Goal: Complete application form

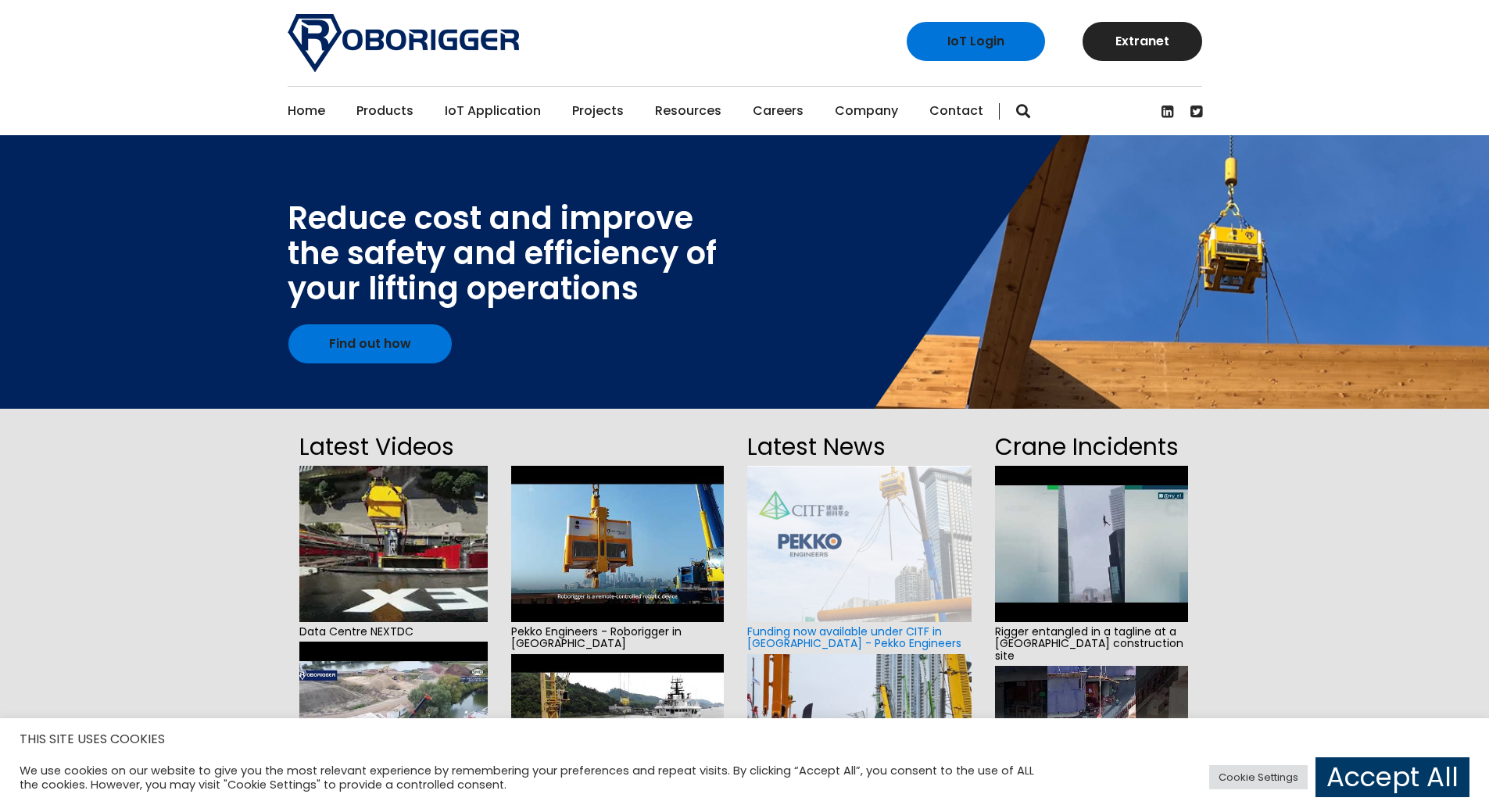
click at [951, 110] on link "Contact" at bounding box center [956, 111] width 54 height 49
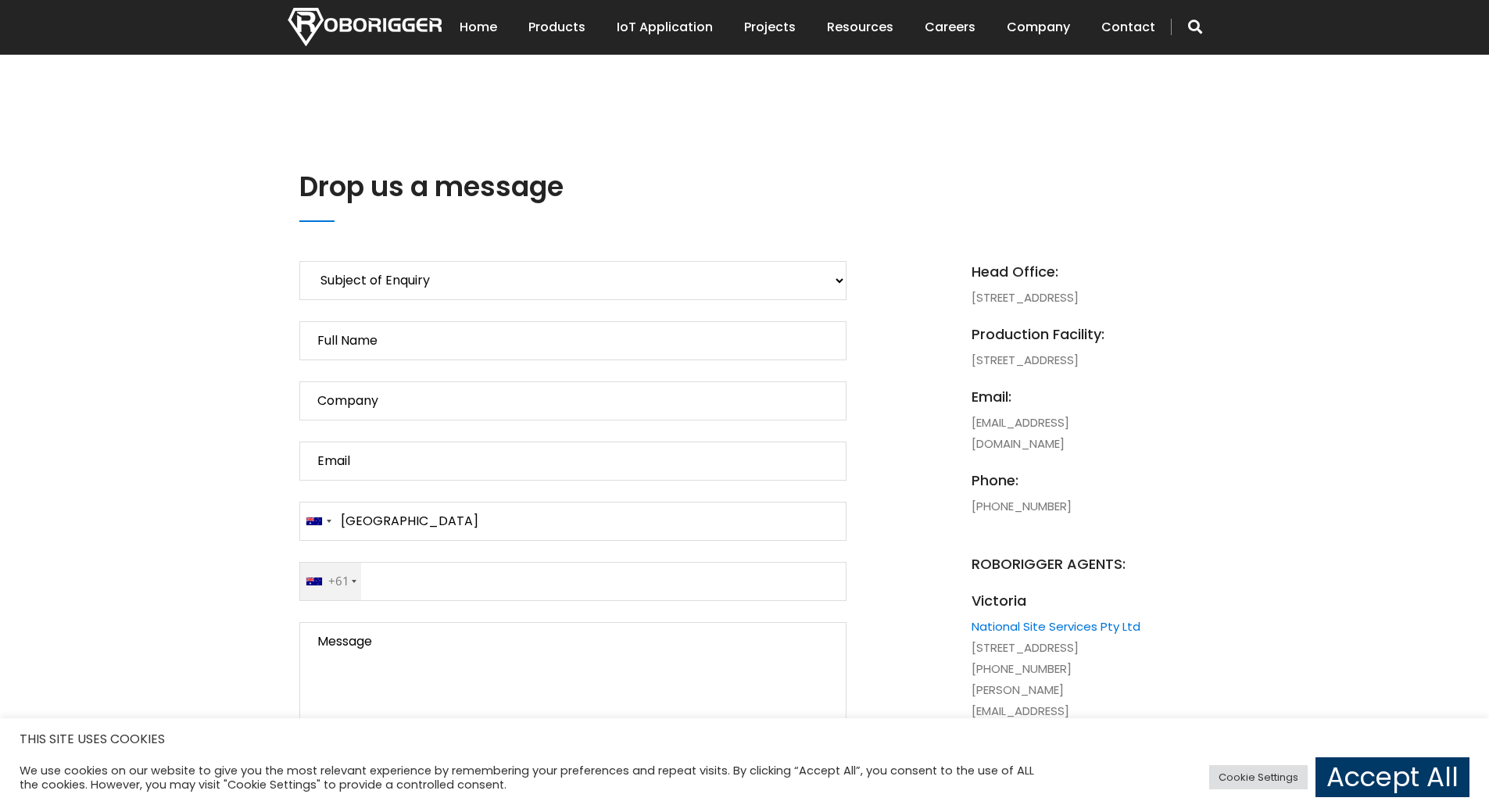
scroll to position [703, 0]
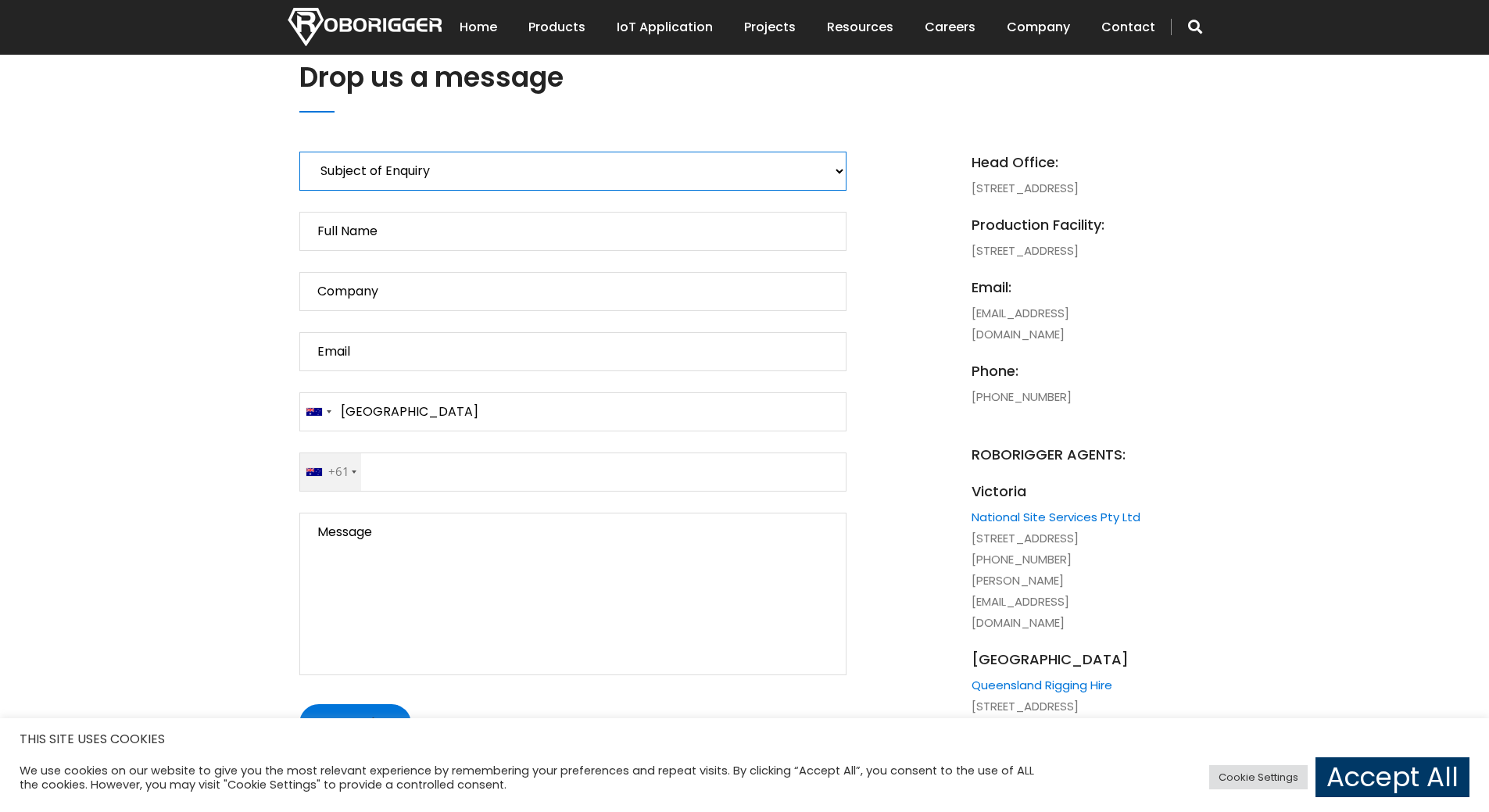
click at [464, 169] on select "Subject of Enquiry Roborigger Rental Roborigger Purchase Customised Solution [P…" at bounding box center [573, 171] width 547 height 39
select select "Roborigger Purchase"
click at [300, 152] on select "Subject of Enquiry Roborigger Rental Roborigger Purchase Customised Solution [P…" at bounding box center [573, 171] width 547 height 39
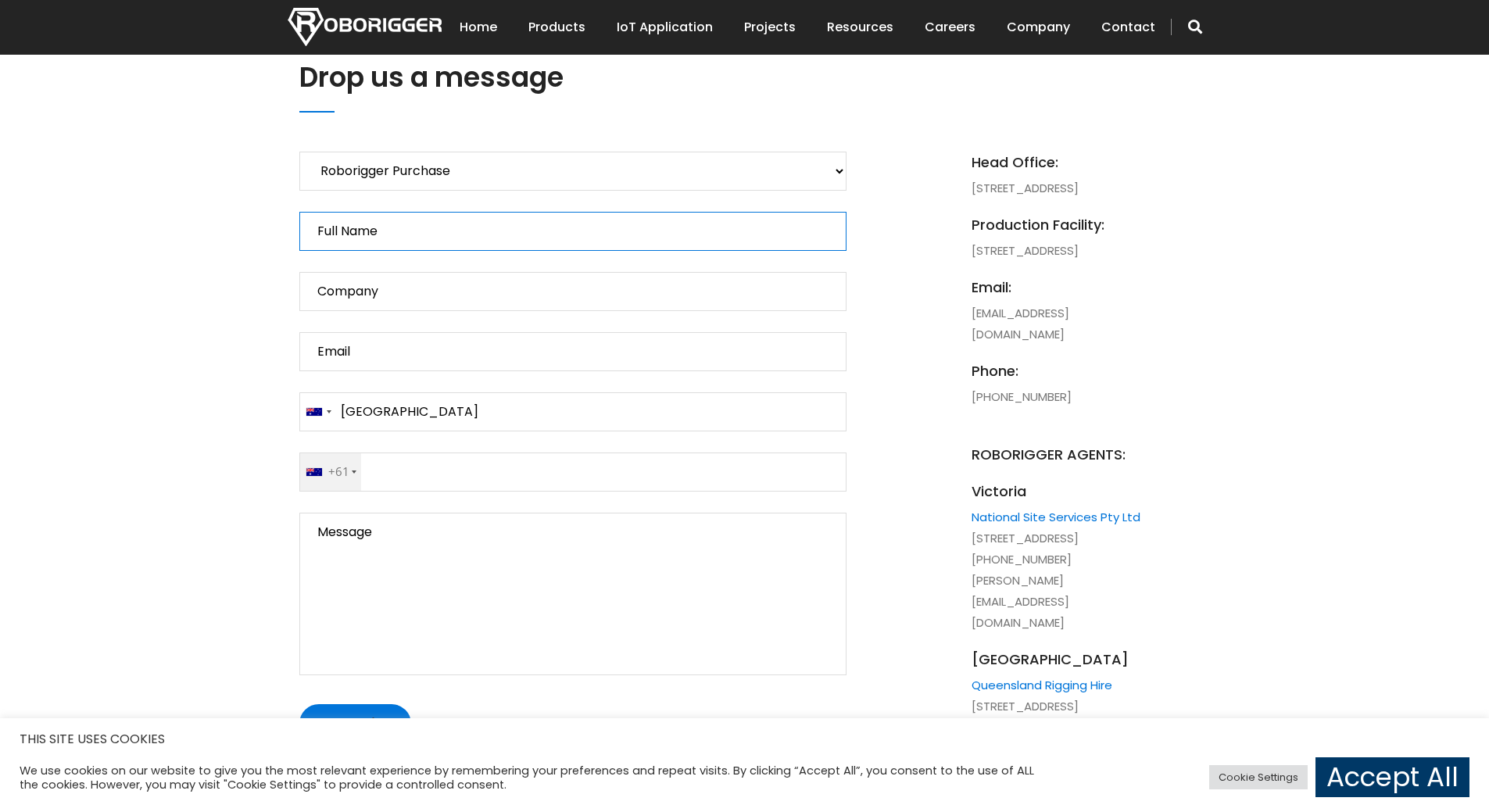
click at [420, 230] on input "Full Name" at bounding box center [573, 231] width 547 height 39
click at [377, 230] on input "Full NameBill [PERSON_NAME]" at bounding box center [573, 231] width 547 height 39
type input "Full Name [PERSON_NAME]"
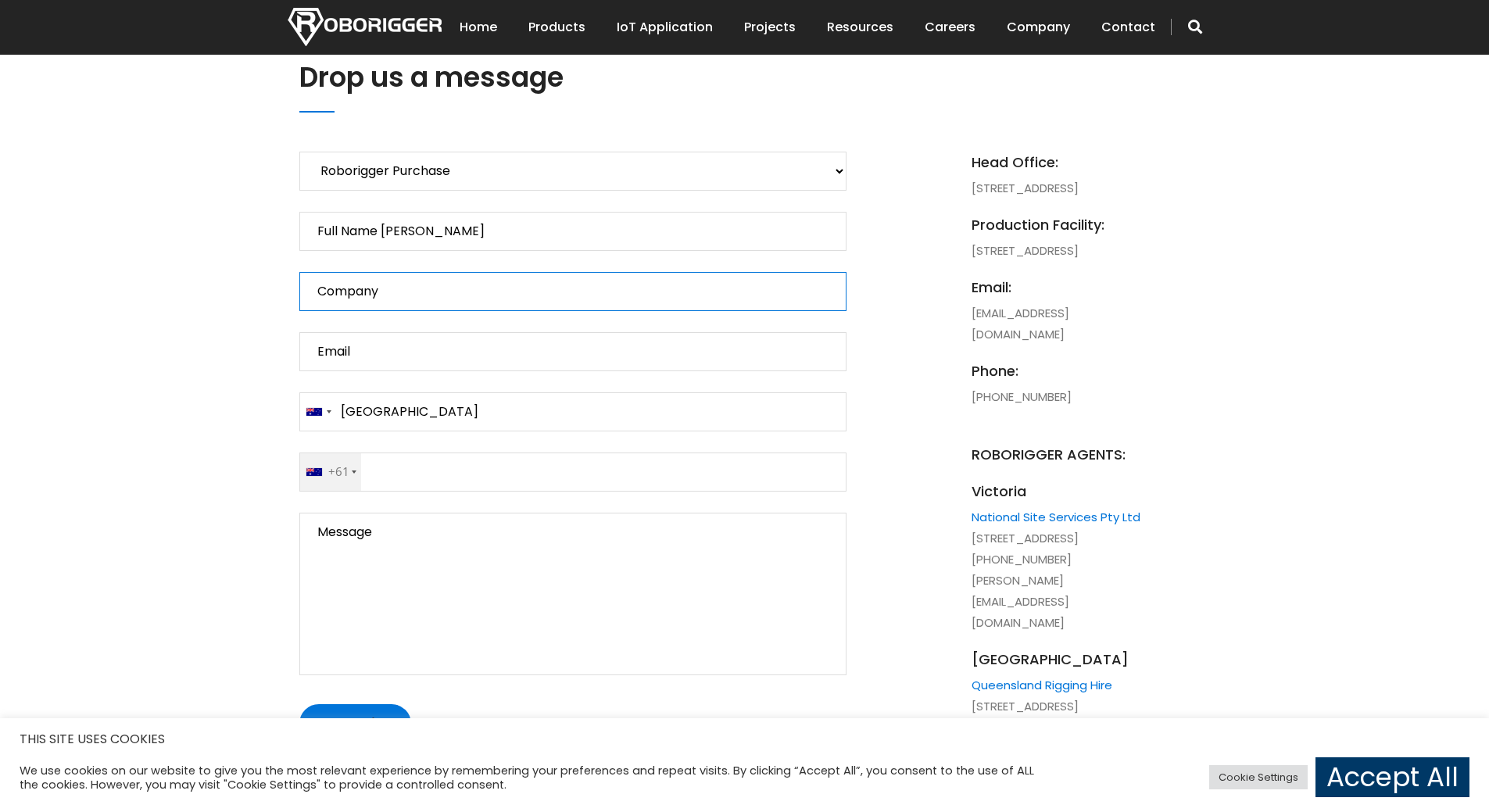
click at [405, 293] on input "Company" at bounding box center [573, 291] width 547 height 39
type input "Company Qube ports [PERSON_NAME]"
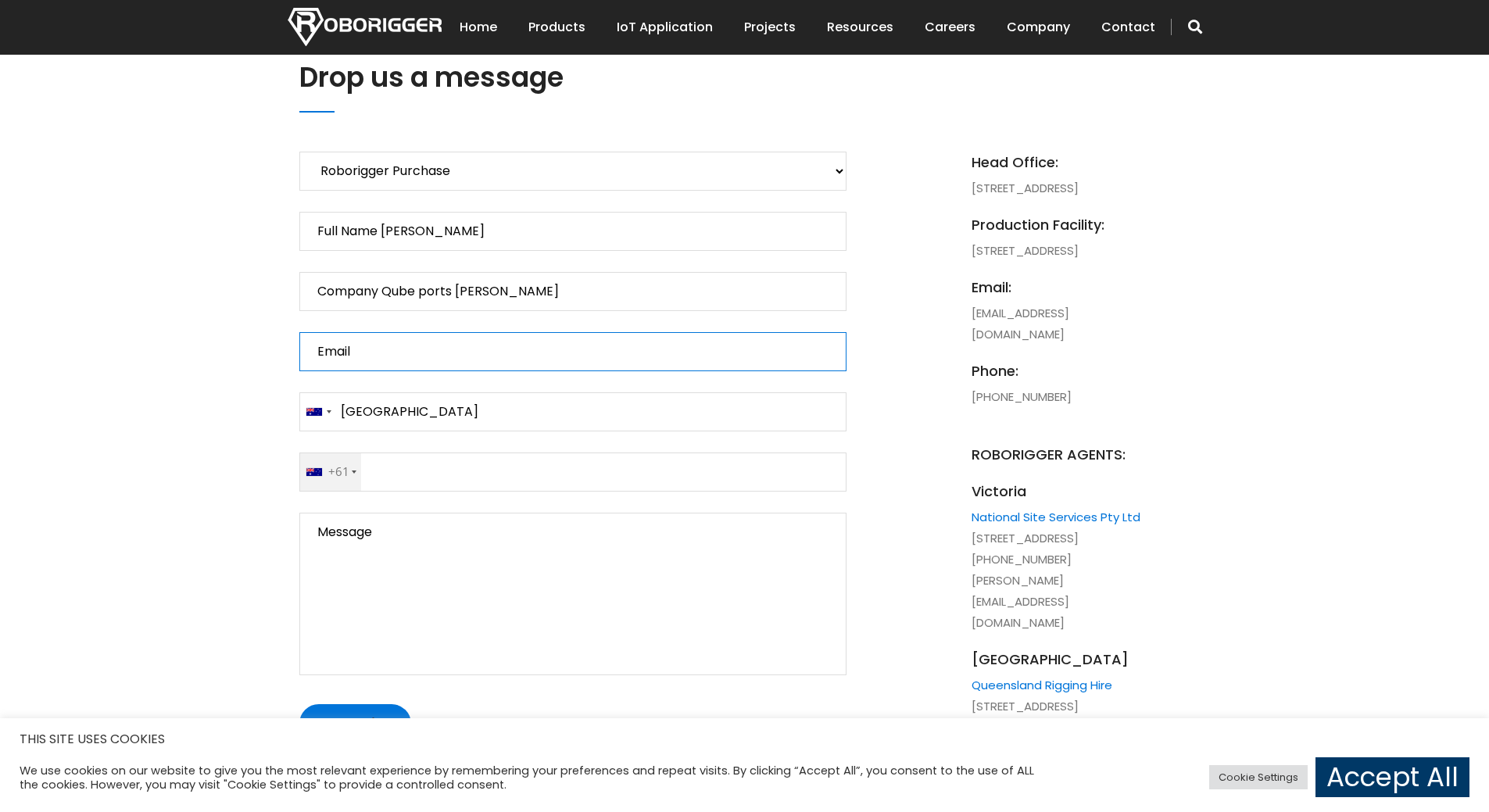
click at [376, 353] on input "Email" at bounding box center [573, 351] width 547 height 39
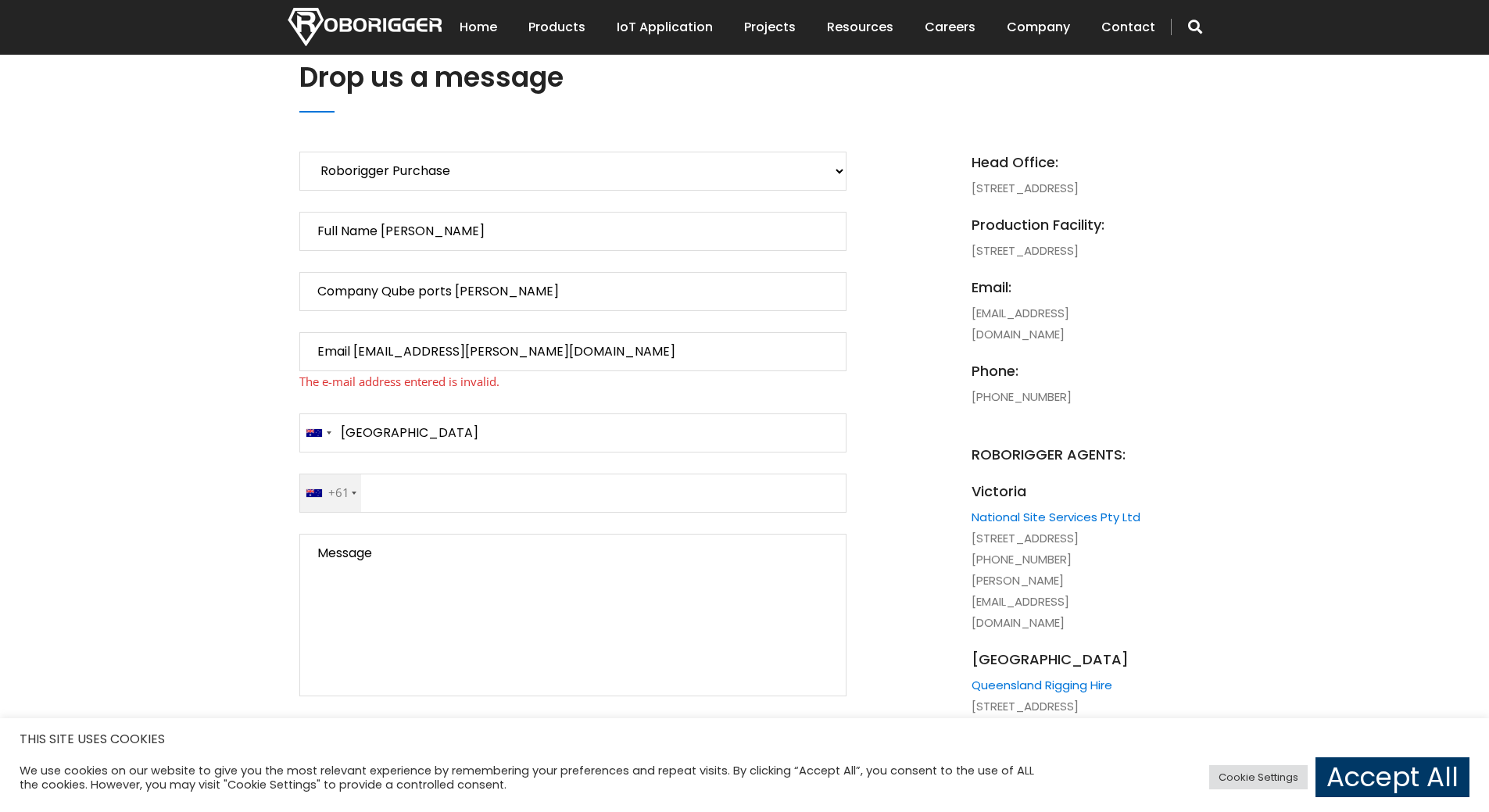
click at [326, 411] on p "Subject of Enquiry Roborigger Rental Roborigger Purchase Customised Solution [P…" at bounding box center [573, 459] width 547 height 613
click at [330, 426] on div "Contact form" at bounding box center [318, 432] width 36 height 37
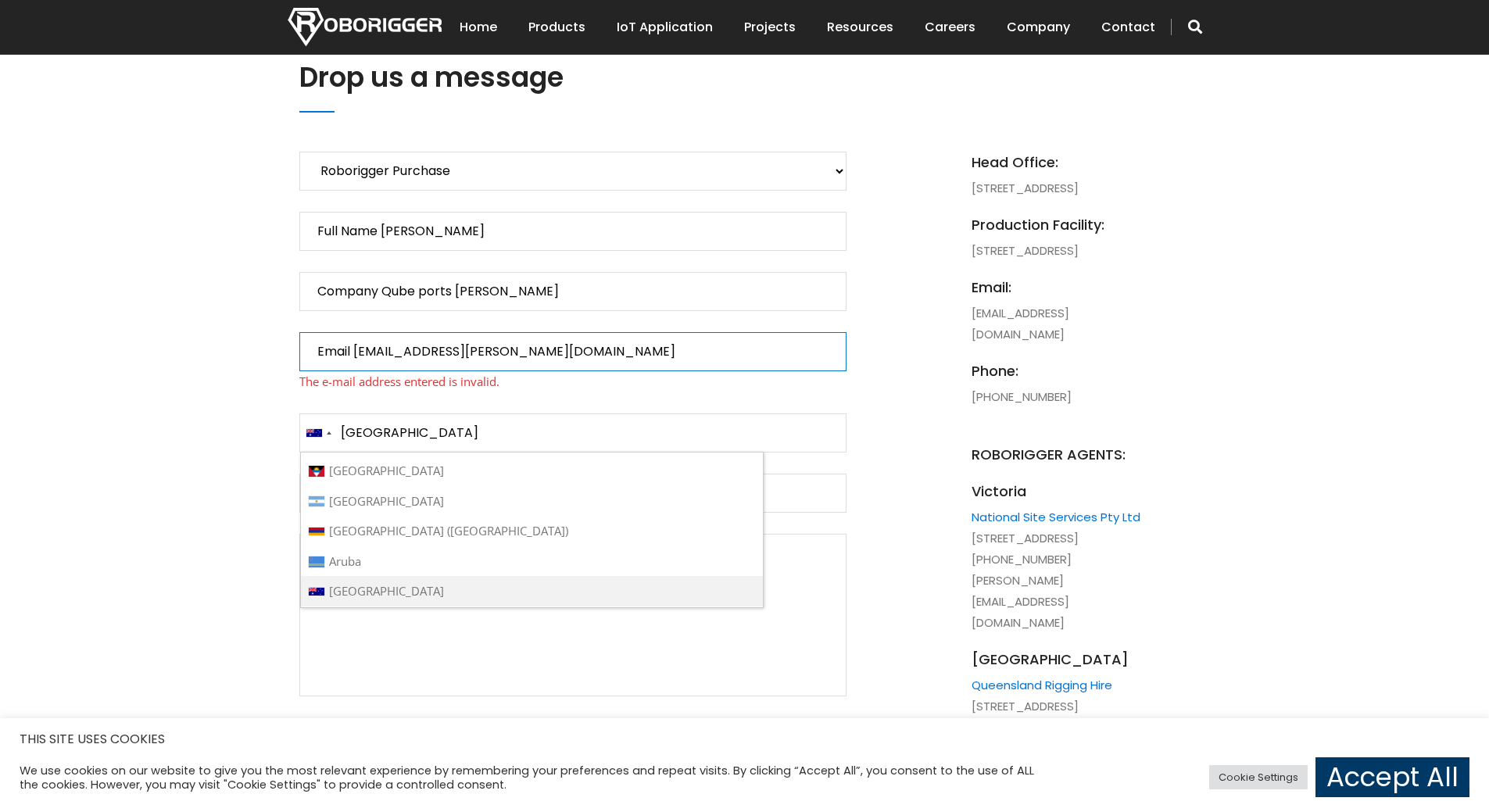
click at [352, 351] on input "Email [EMAIL_ADDRESS][PERSON_NAME][DOMAIN_NAME]" at bounding box center [573, 351] width 547 height 39
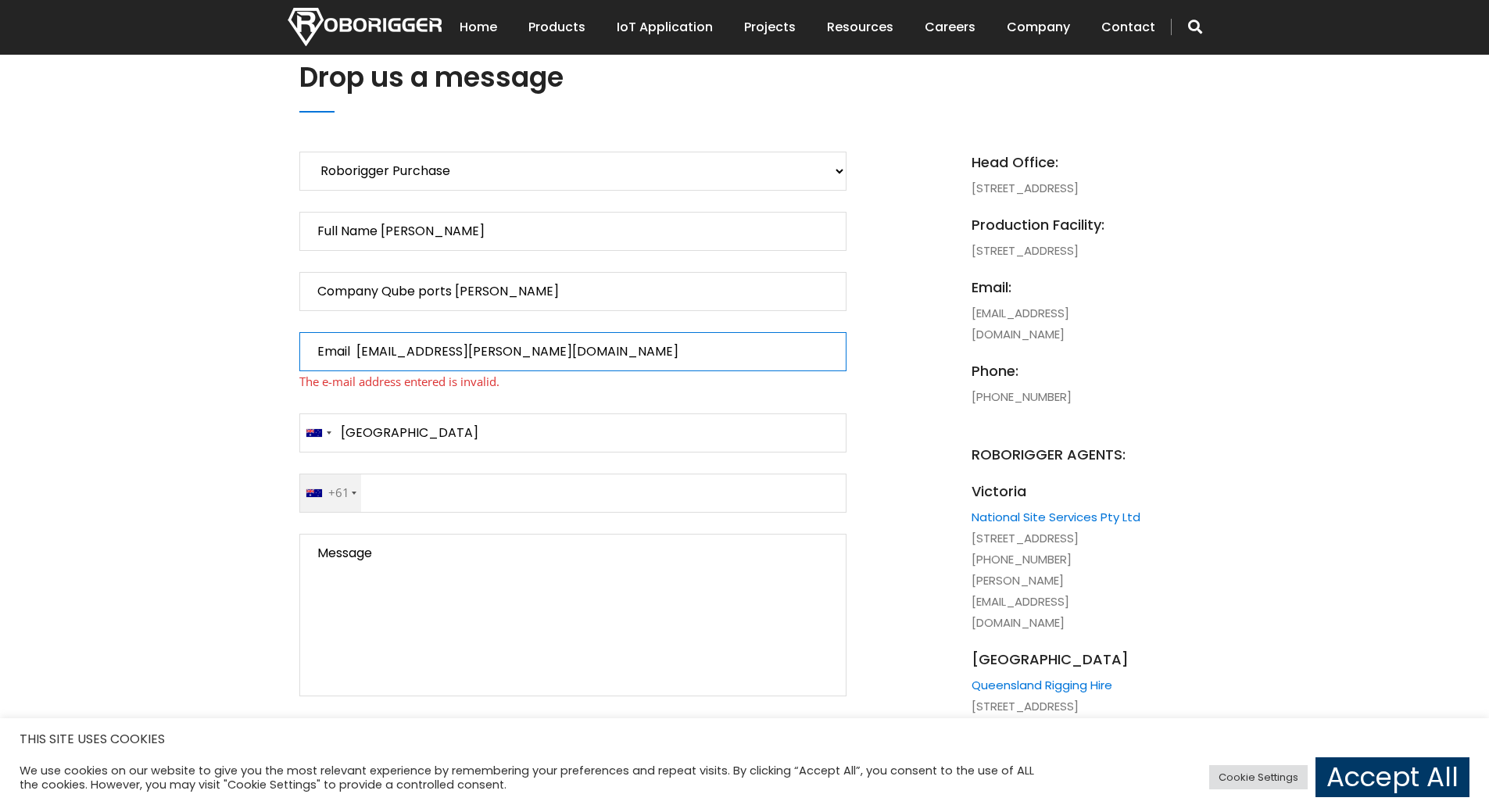
type input "Email [EMAIL_ADDRESS][PERSON_NAME][DOMAIN_NAME]"
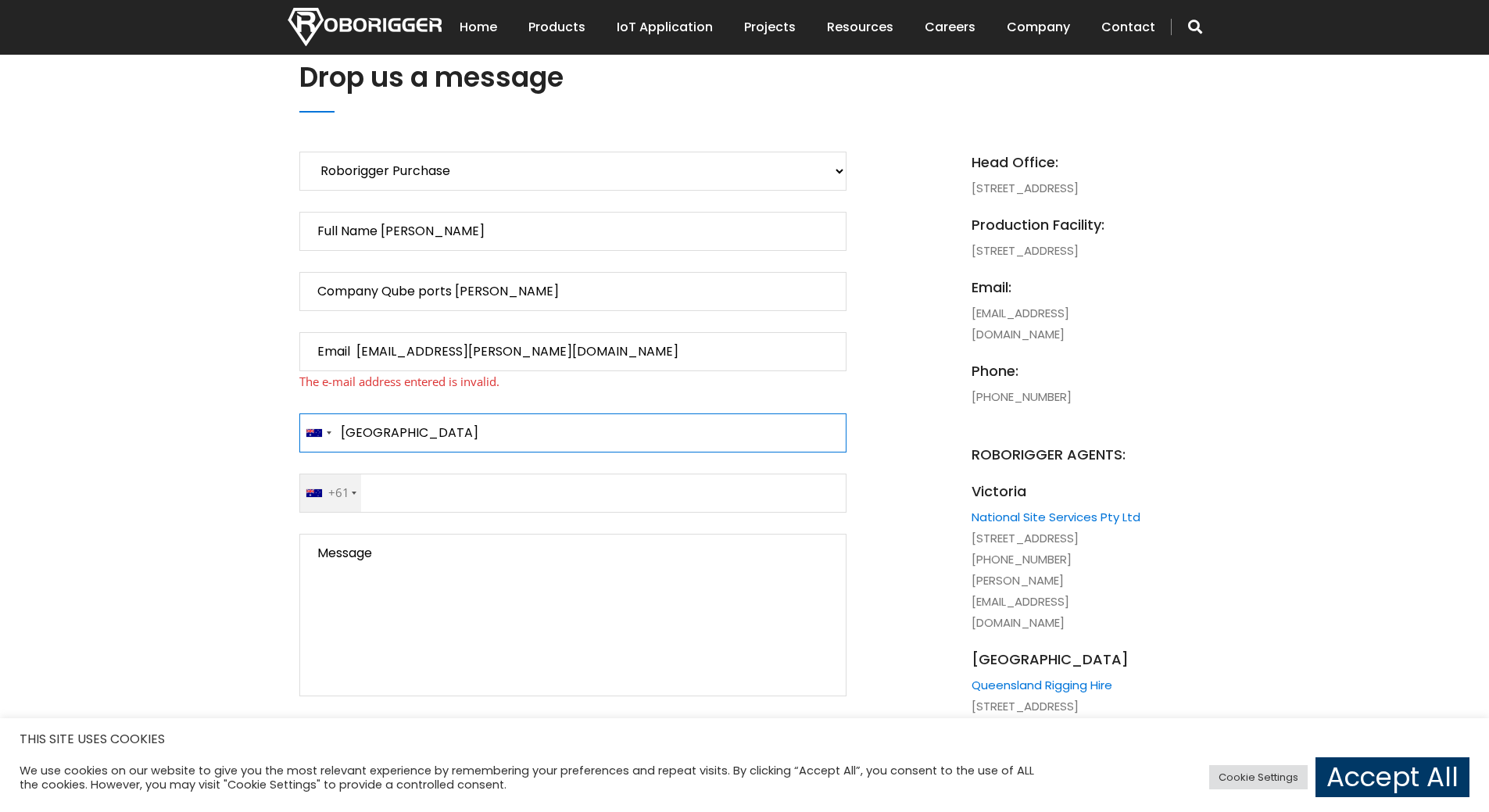
click at [394, 435] on input "[GEOGRAPHIC_DATA]" at bounding box center [573, 432] width 547 height 39
type input "[GEOGRAPHIC_DATA]"
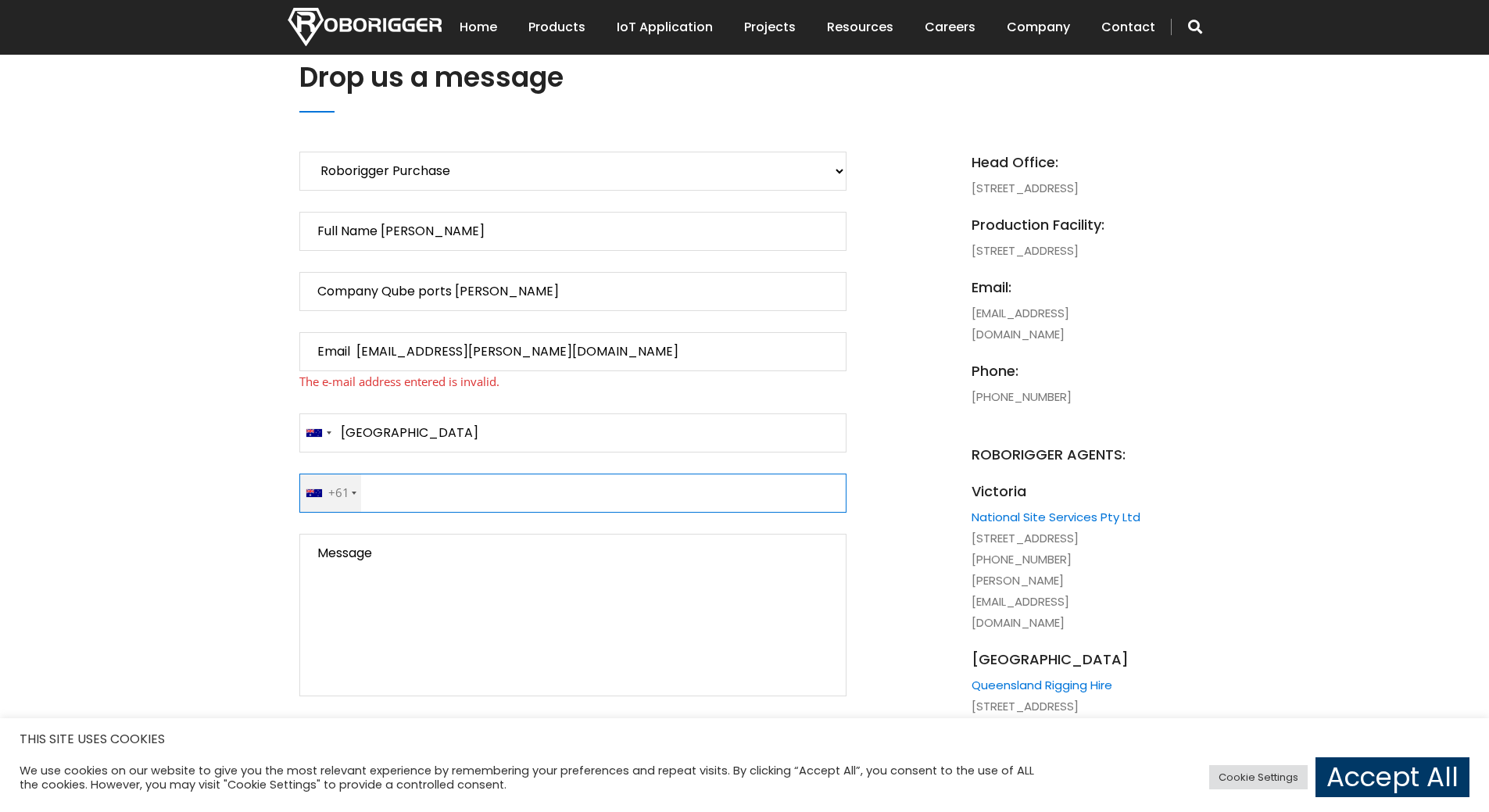
type input "[PHONE_NUMBER]"
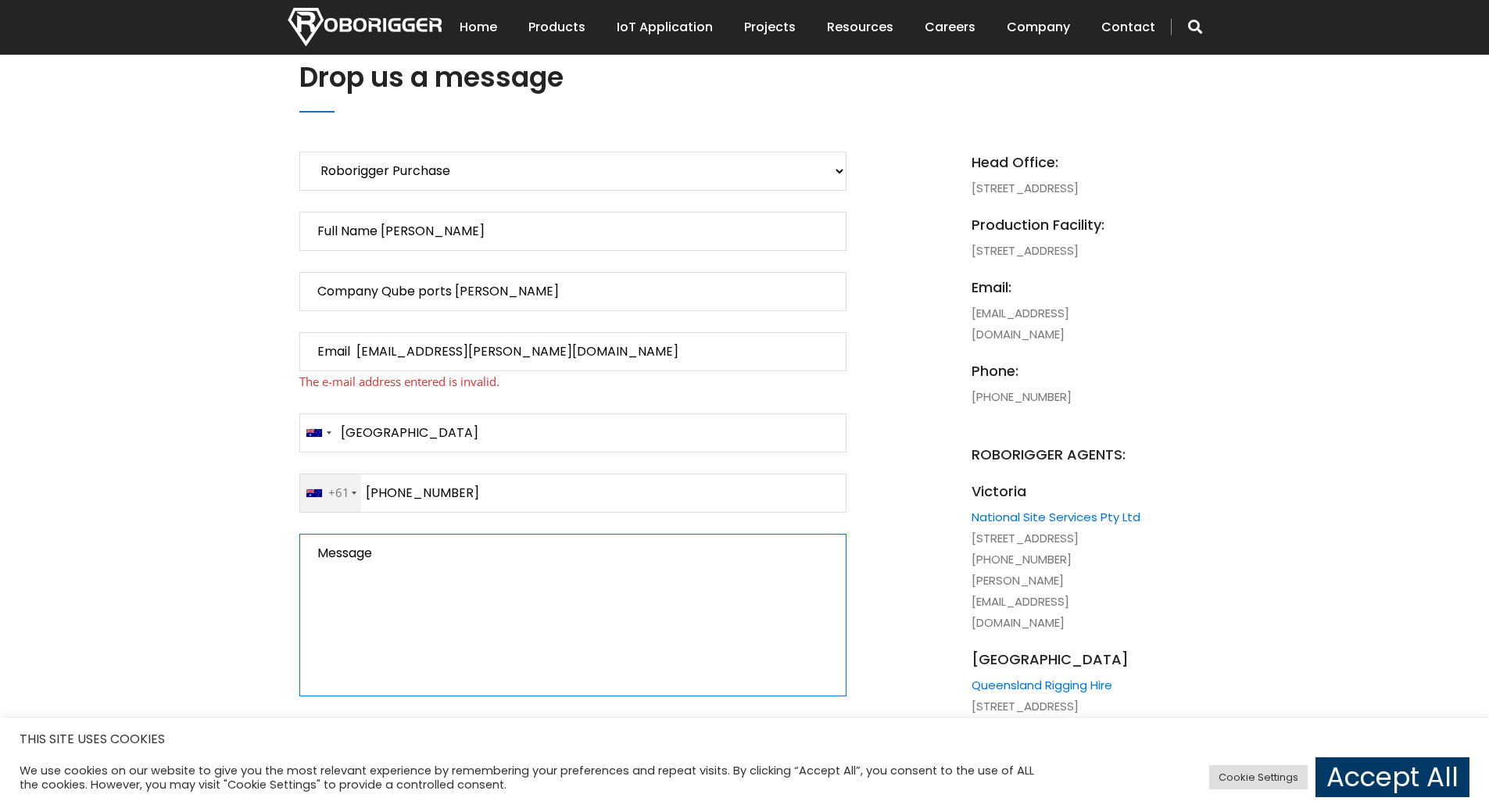
click at [409, 552] on textarea "Message" at bounding box center [573, 615] width 547 height 162
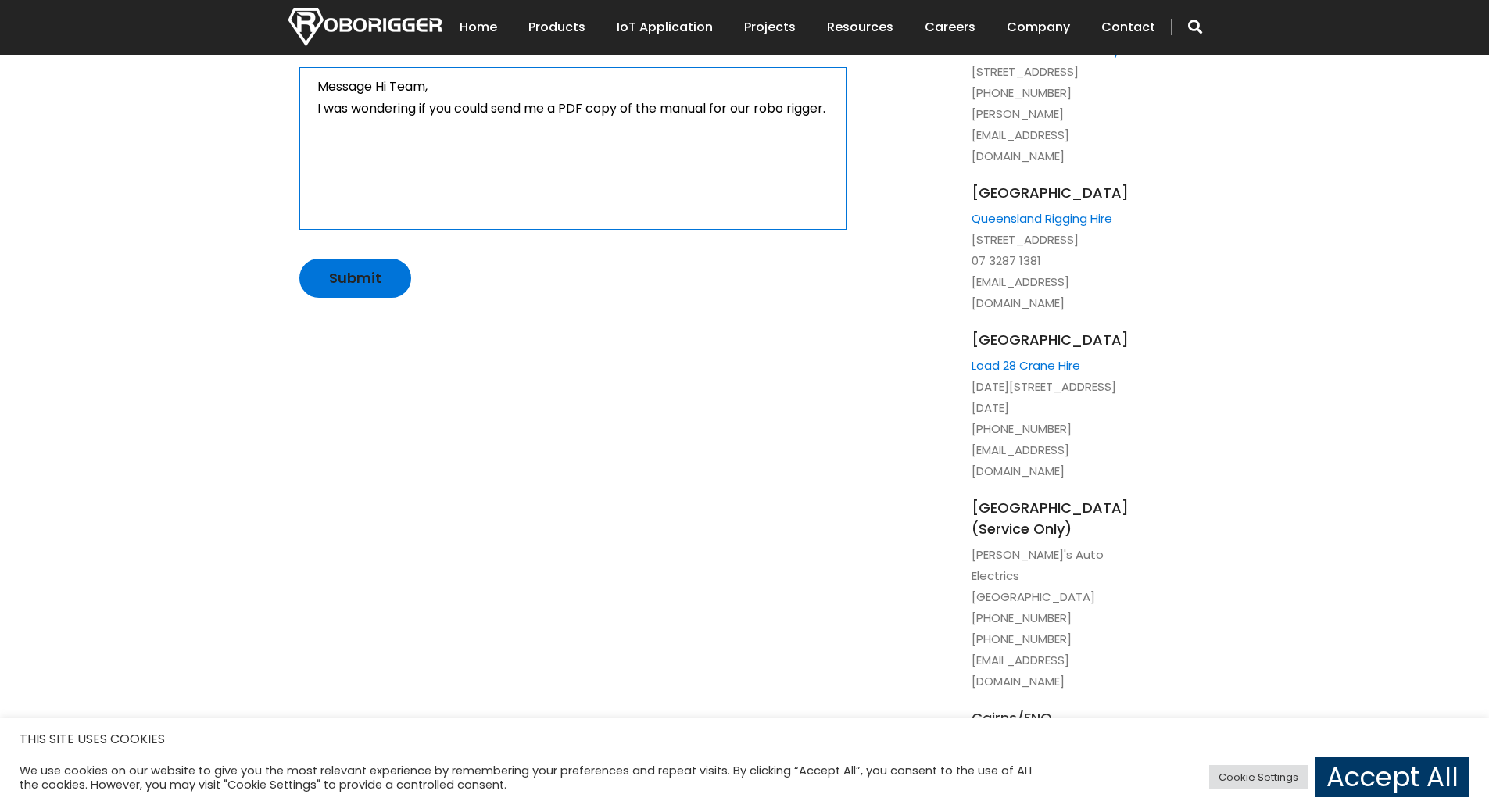
scroll to position [1172, 0]
type textarea "Message Hi Team, I was wondering if you could send me a PDF copy of the manual …"
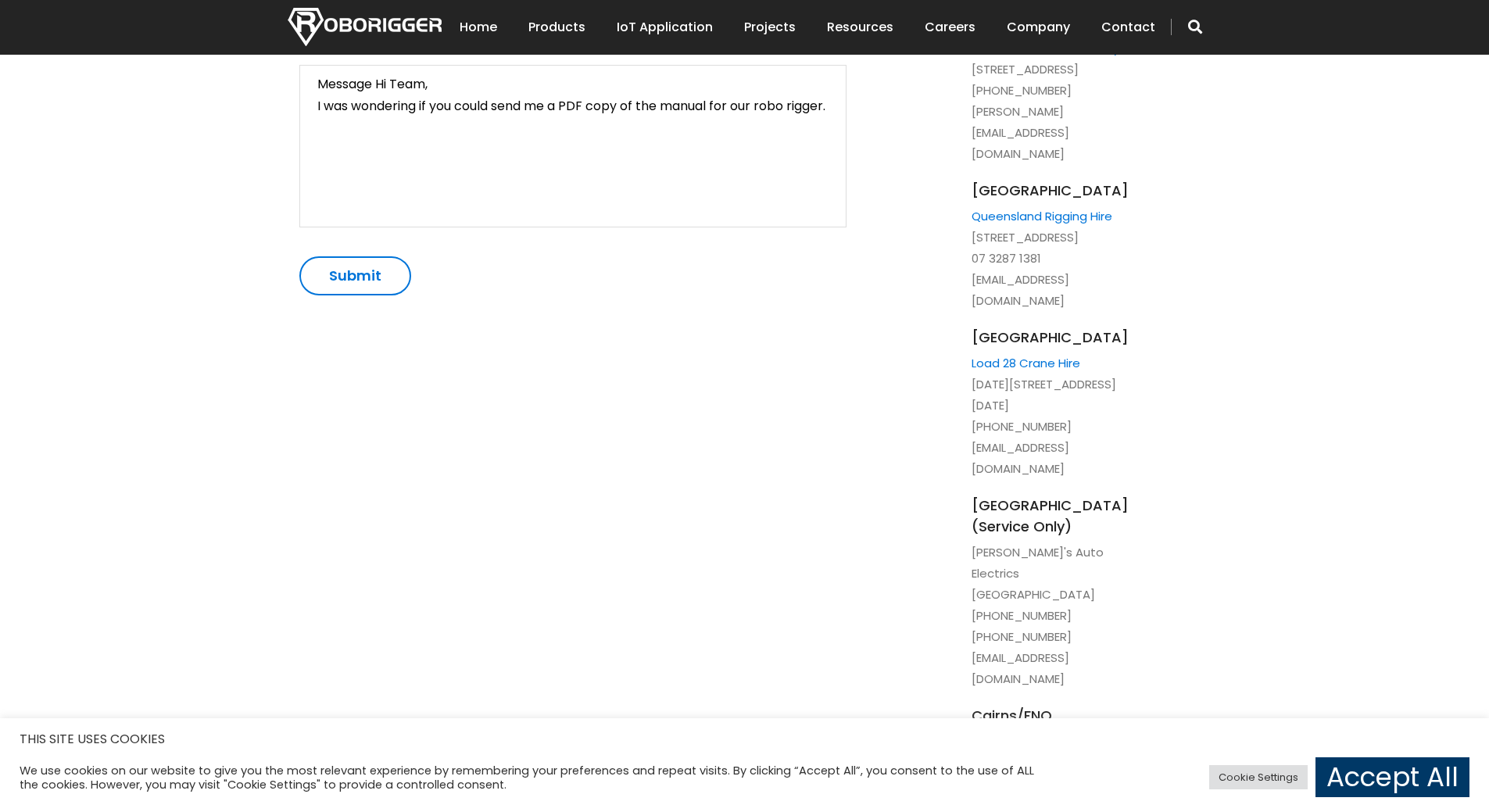
click at [360, 277] on input "Submit" at bounding box center [355, 275] width 112 height 39
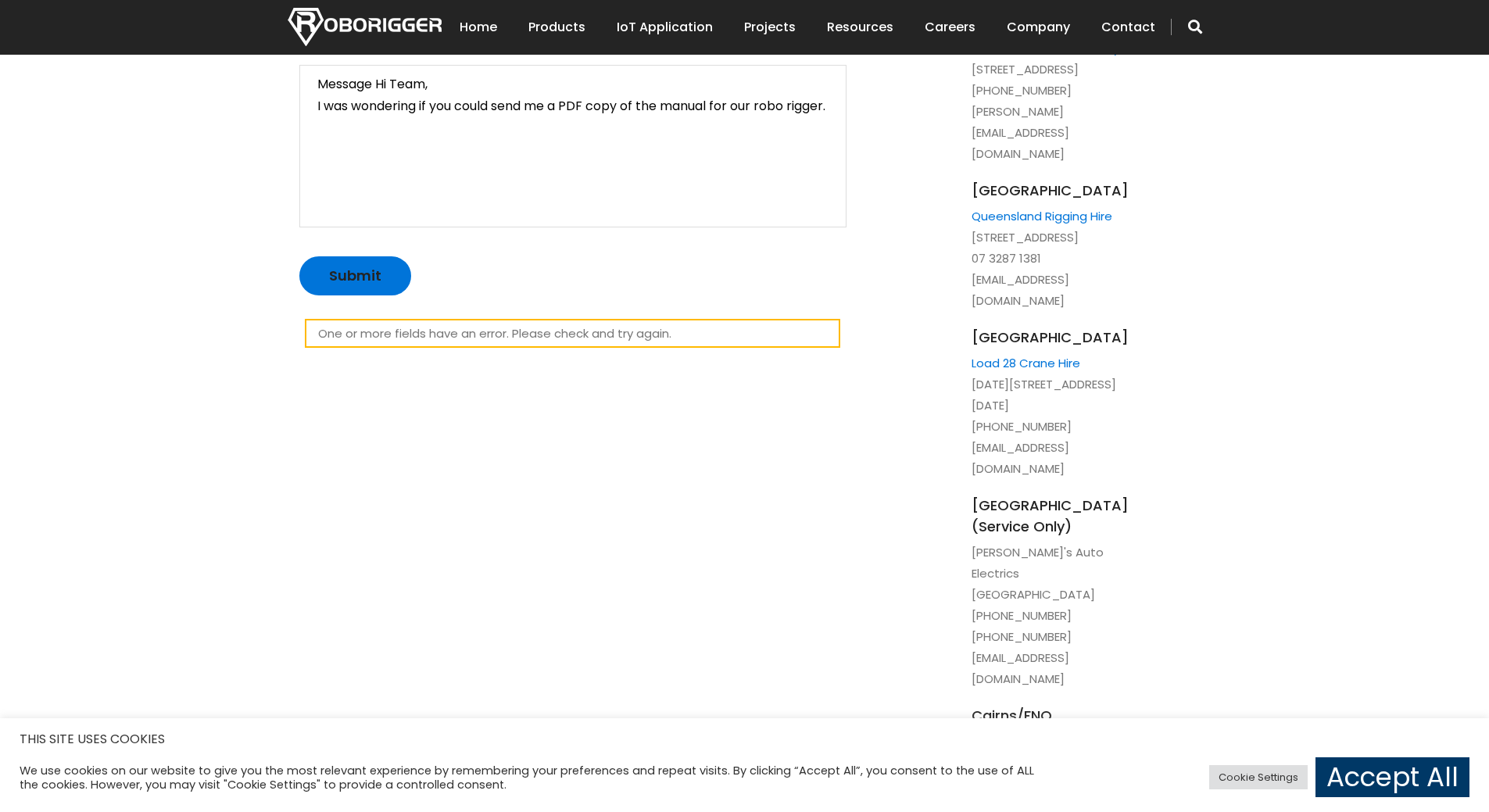
click at [599, 340] on div "One or more fields have an error. Please check and try again." at bounding box center [572, 333] width 535 height 29
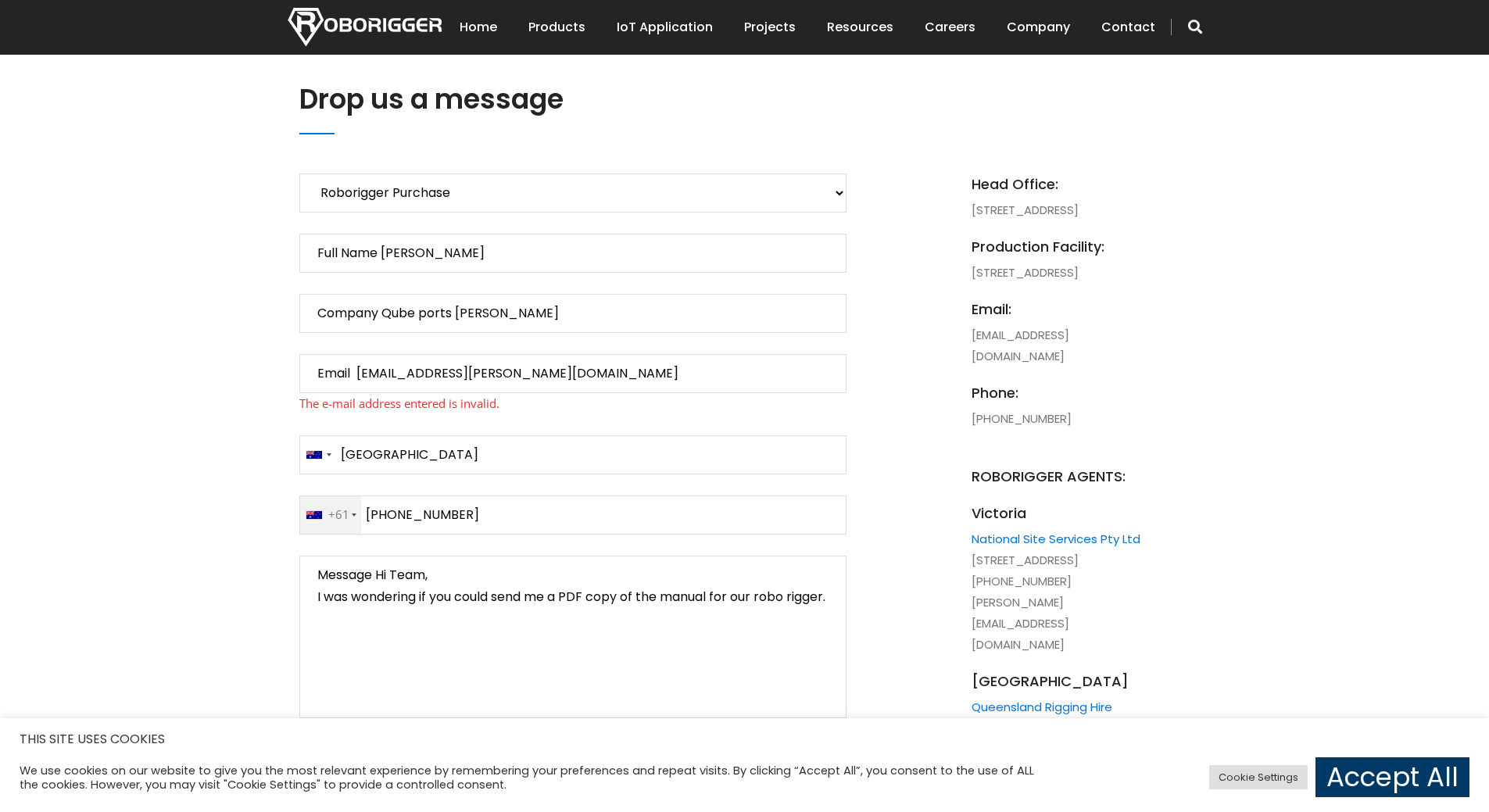
scroll to position [625, 0]
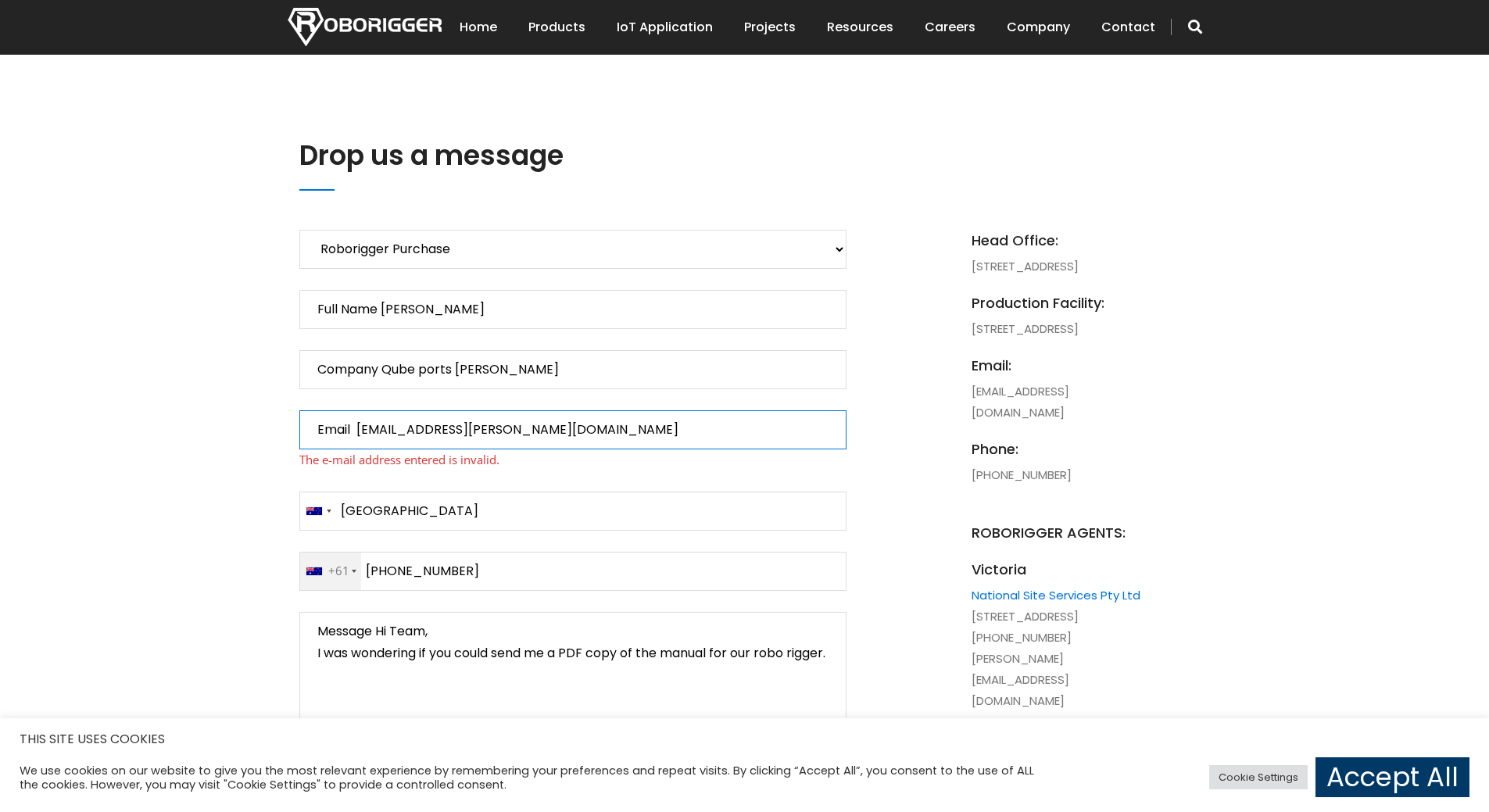
click at [355, 428] on input "Email [EMAIL_ADDRESS][PERSON_NAME][DOMAIN_NAME]" at bounding box center [573, 429] width 547 height 39
click at [558, 426] on input "Email [EMAIL_ADDRESS][PERSON_NAME][DOMAIN_NAME]" at bounding box center [573, 429] width 547 height 39
type input "Email [EMAIL_ADDRESS][PERSON_NAME][DOMAIN_NAME]"
click at [300, 803] on input "Submit" at bounding box center [355, 822] width 112 height 39
click at [599, 458] on span "The e-mail address entered is invalid." at bounding box center [573, 459] width 547 height 21
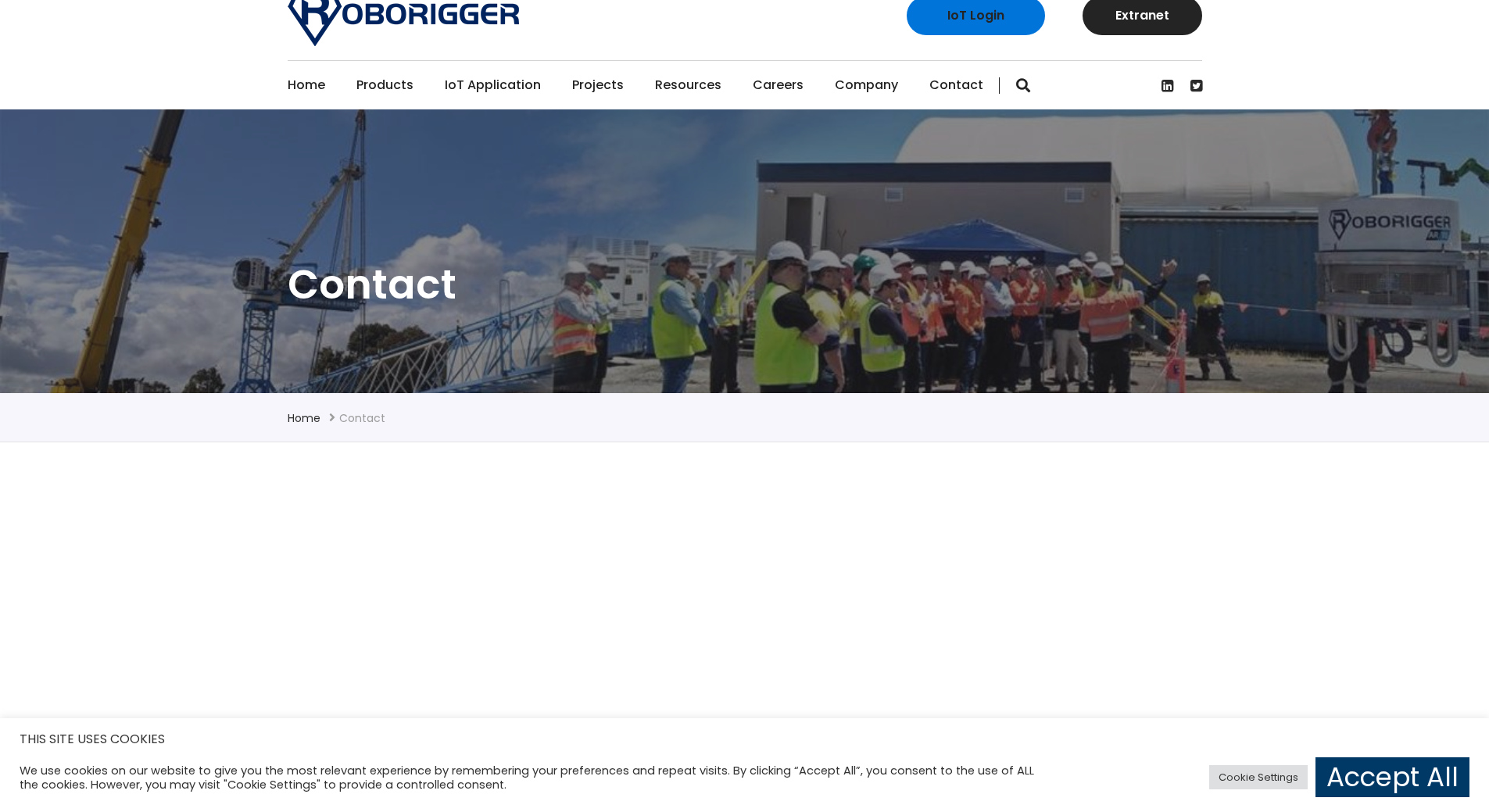
scroll to position [0, 0]
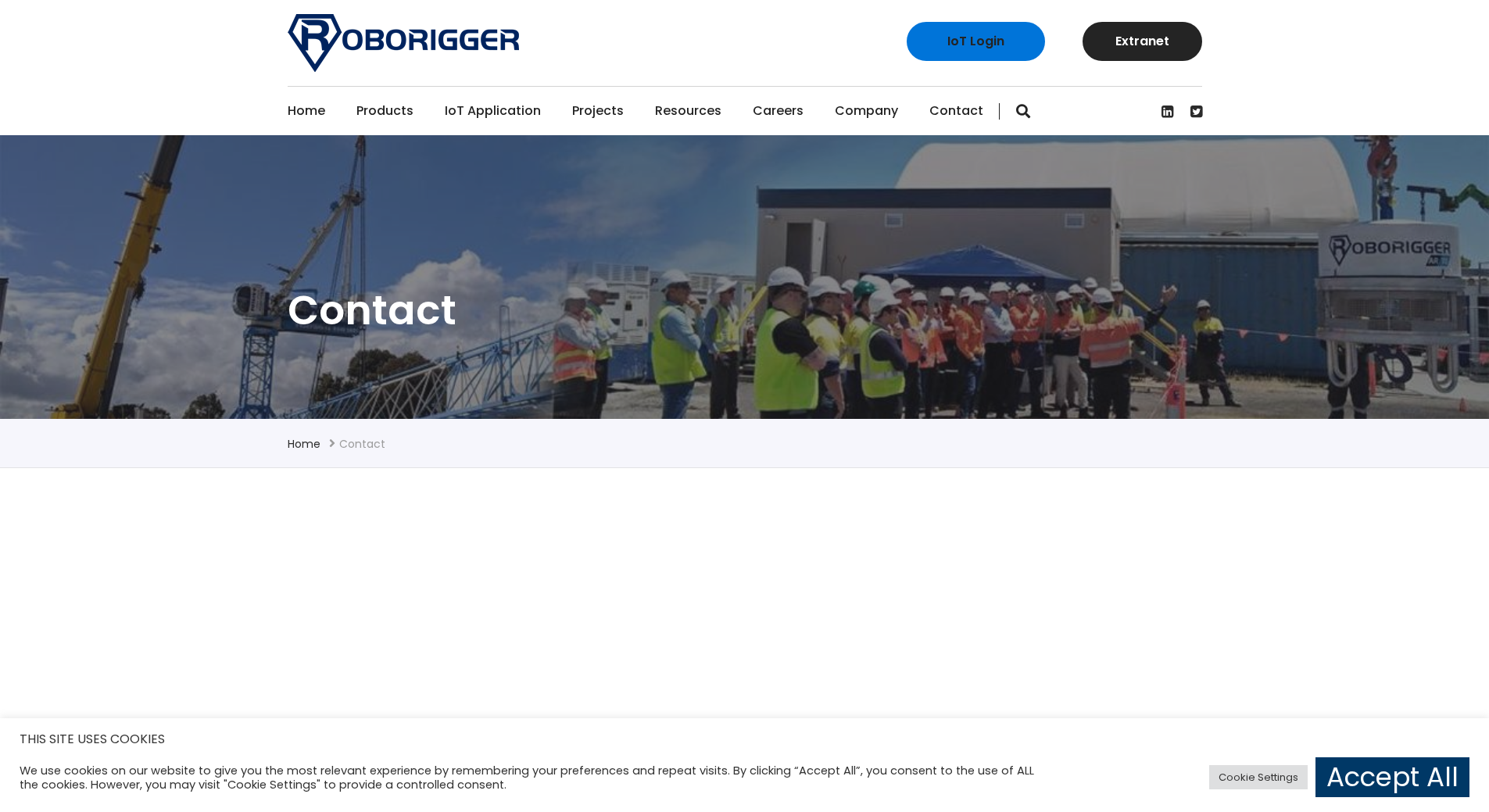
click at [306, 111] on link "Home" at bounding box center [306, 111] width 37 height 49
